Goal: Information Seeking & Learning: Learn about a topic

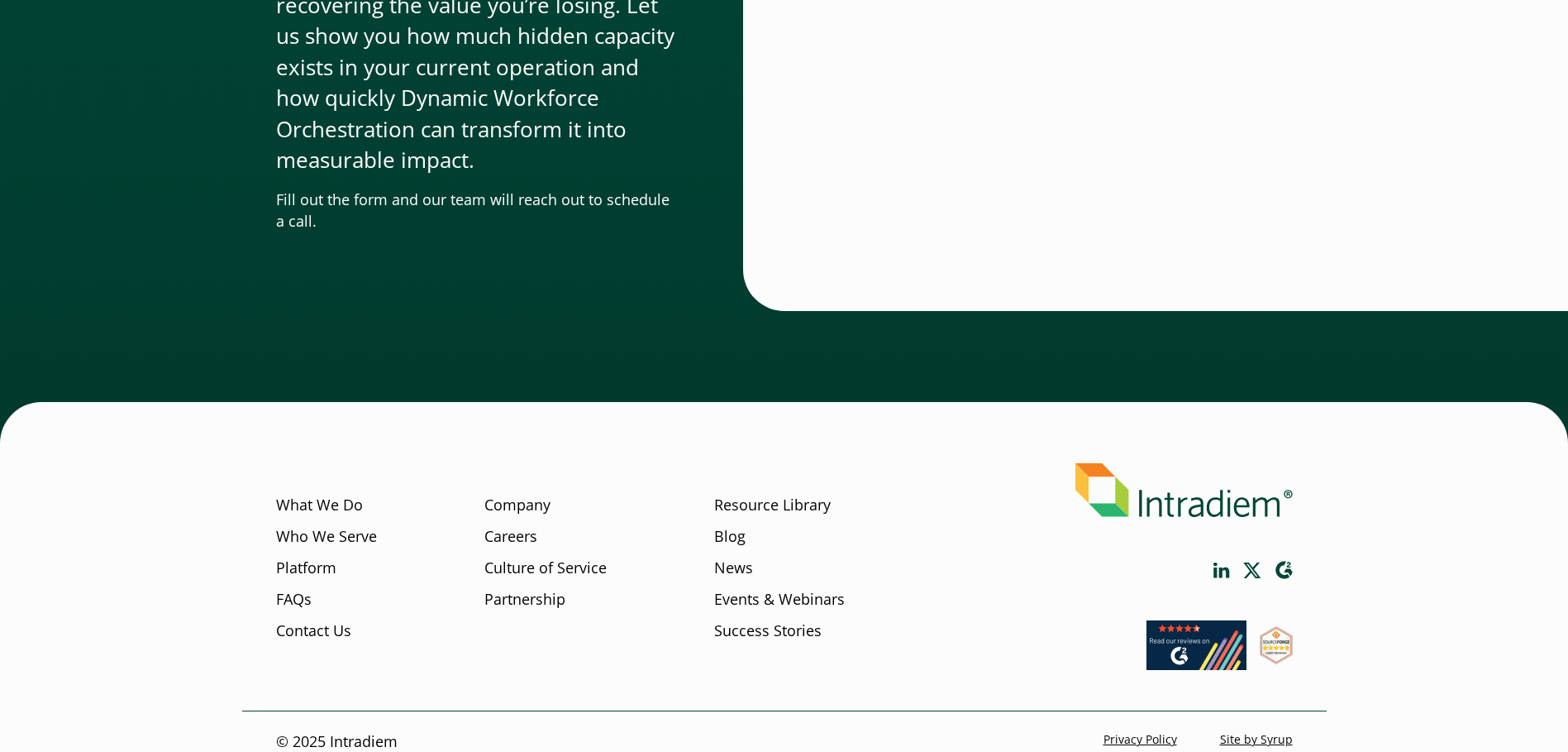
scroll to position [5024, 0]
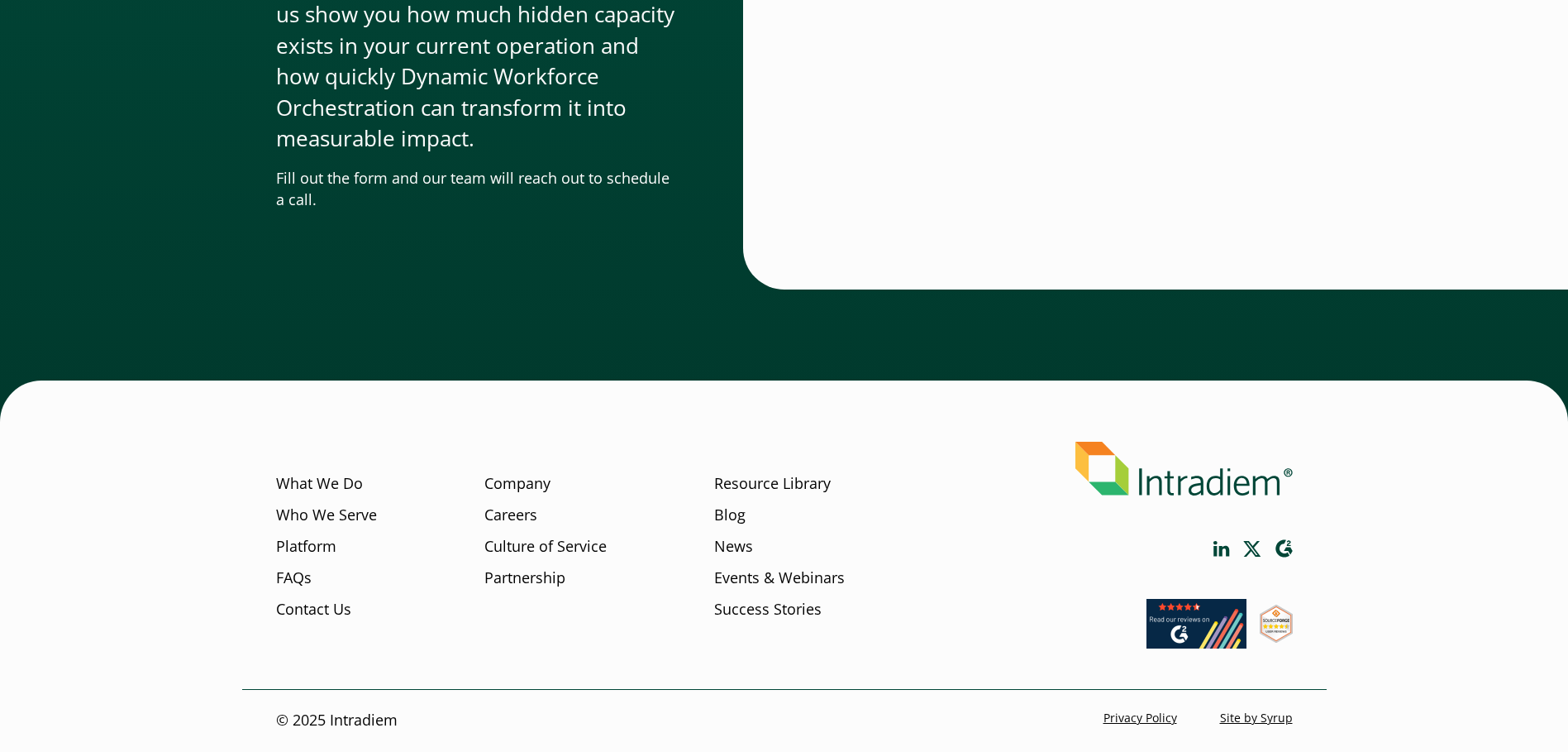
click at [1213, 482] on img at bounding box center [1184, 468] width 218 height 54
